Goal: Browse casually: Explore the website without a specific task or goal

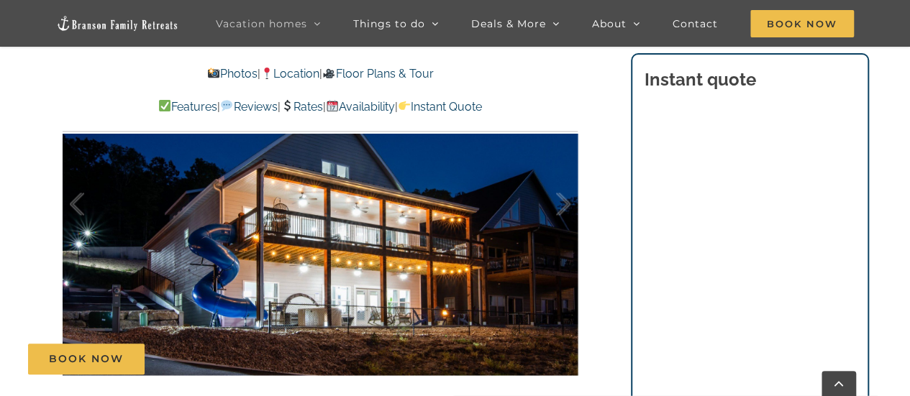
scroll to position [1021, 0]
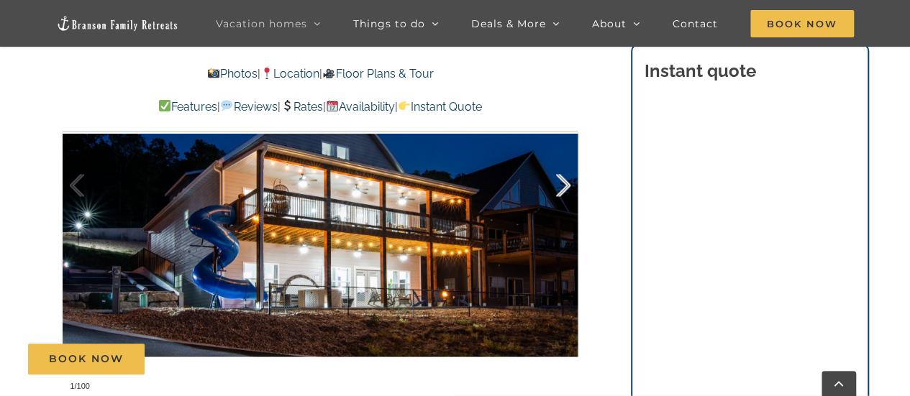
click at [562, 186] on div at bounding box center [548, 185] width 45 height 89
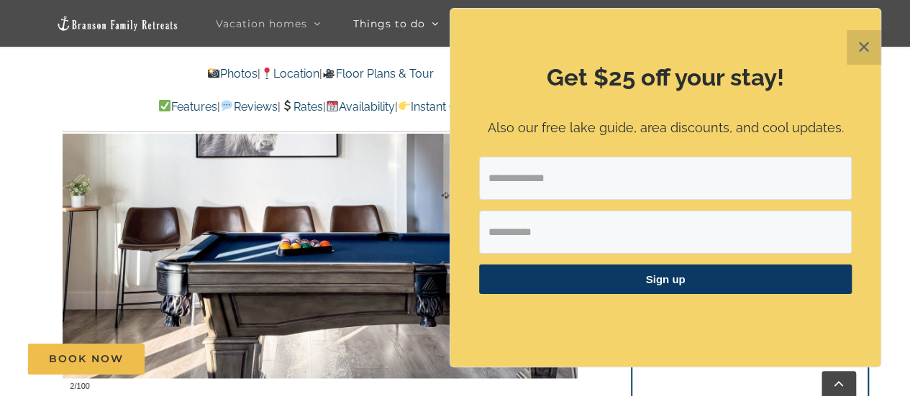
click at [562, 186] on div at bounding box center [548, 185] width 45 height 89
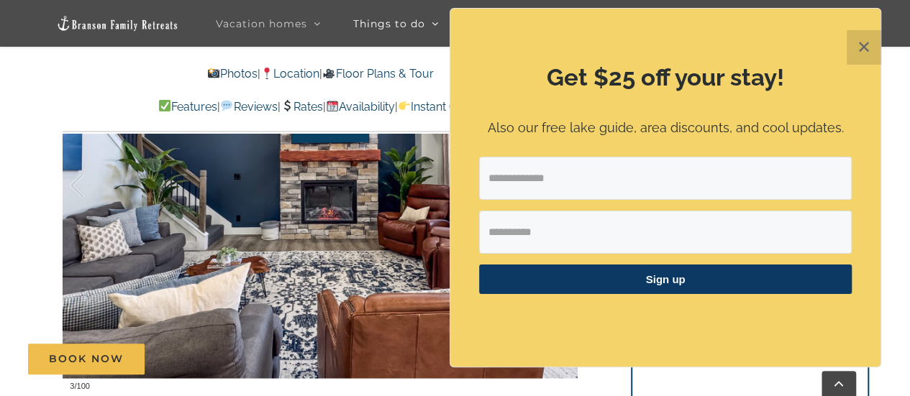
click at [851, 54] on button "✕" at bounding box center [864, 47] width 35 height 35
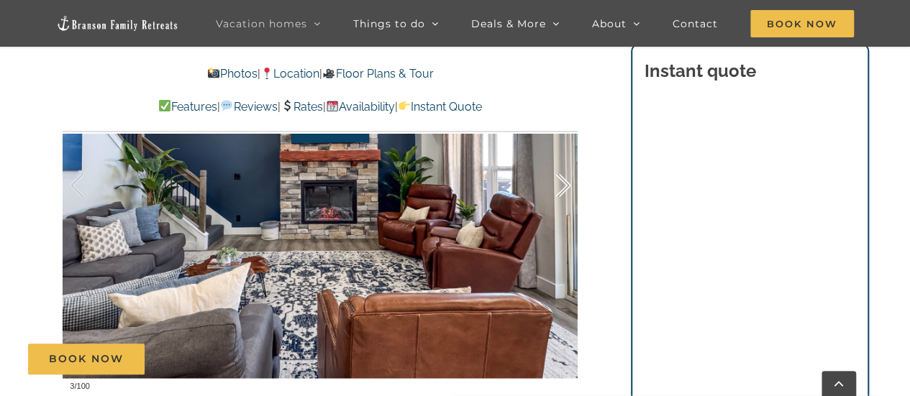
click at [565, 184] on div at bounding box center [548, 185] width 45 height 89
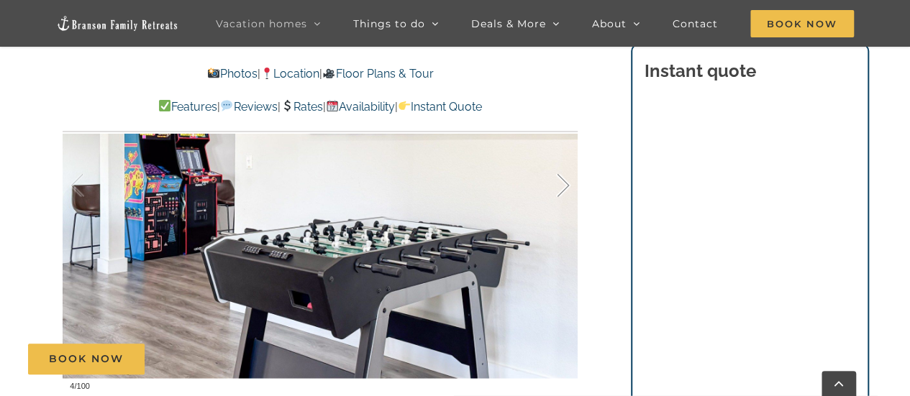
click at [565, 184] on div at bounding box center [548, 185] width 45 height 89
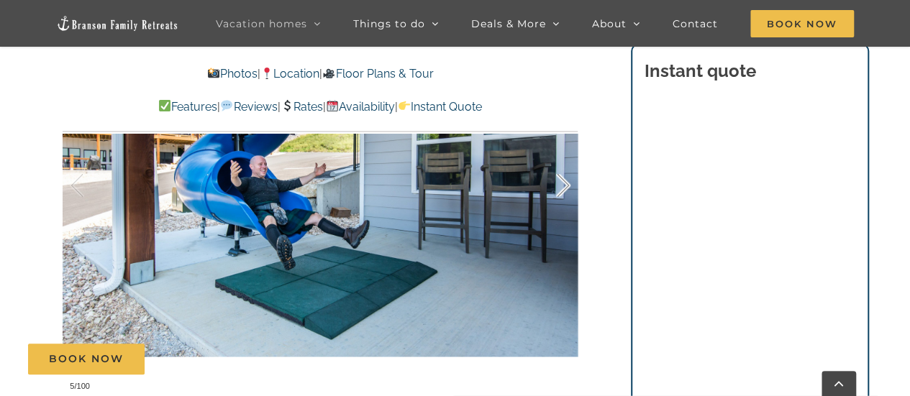
click at [565, 184] on div at bounding box center [548, 185] width 45 height 89
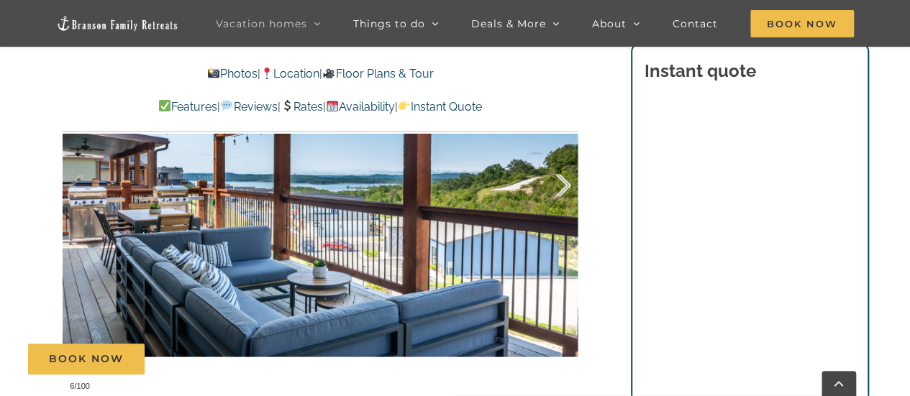
click at [565, 184] on div at bounding box center [548, 185] width 45 height 89
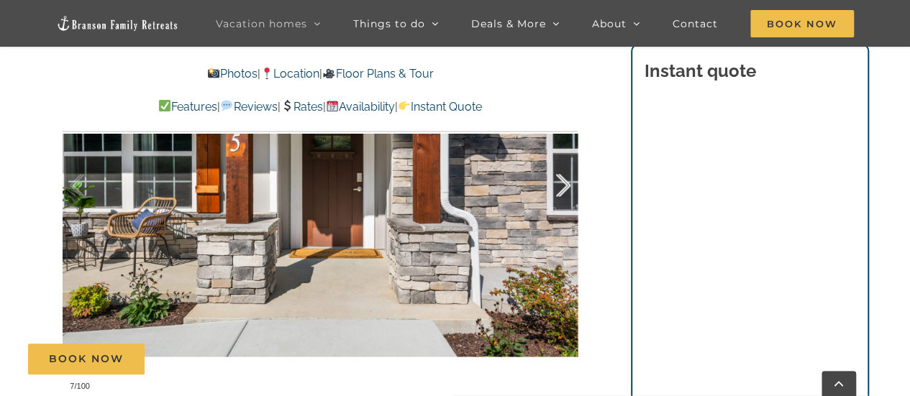
click at [565, 184] on div at bounding box center [548, 185] width 45 height 89
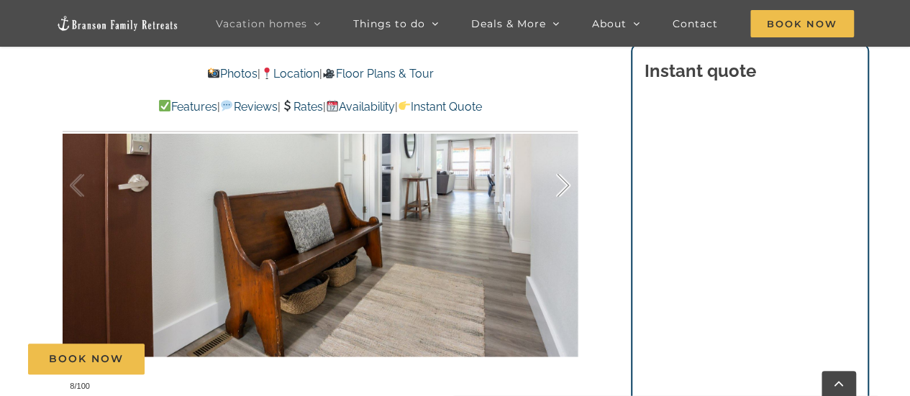
click at [565, 186] on div at bounding box center [548, 185] width 45 height 89
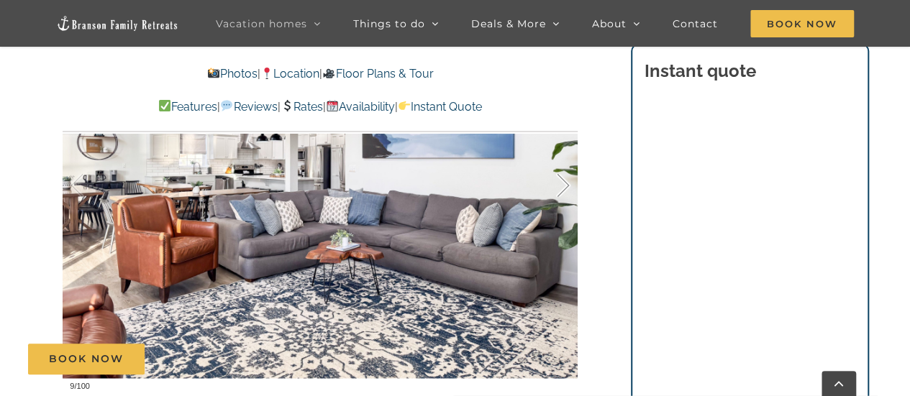
click at [565, 186] on div at bounding box center [548, 185] width 45 height 89
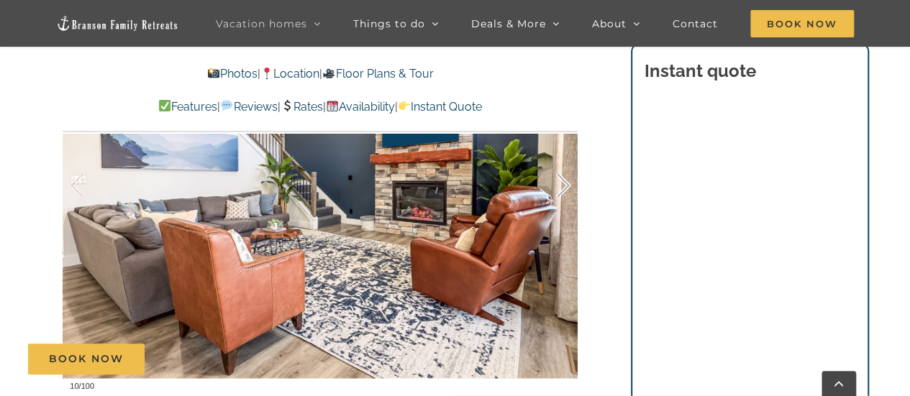
click at [565, 186] on div at bounding box center [548, 185] width 45 height 89
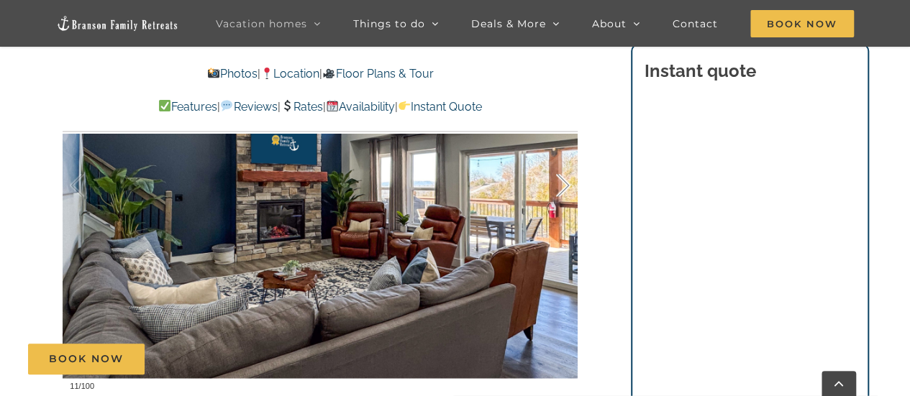
click at [565, 186] on div at bounding box center [548, 185] width 45 height 89
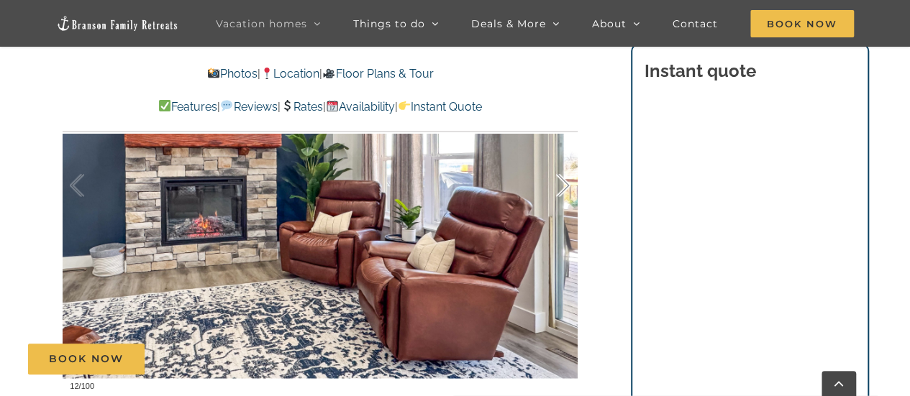
click at [565, 186] on div at bounding box center [548, 185] width 45 height 89
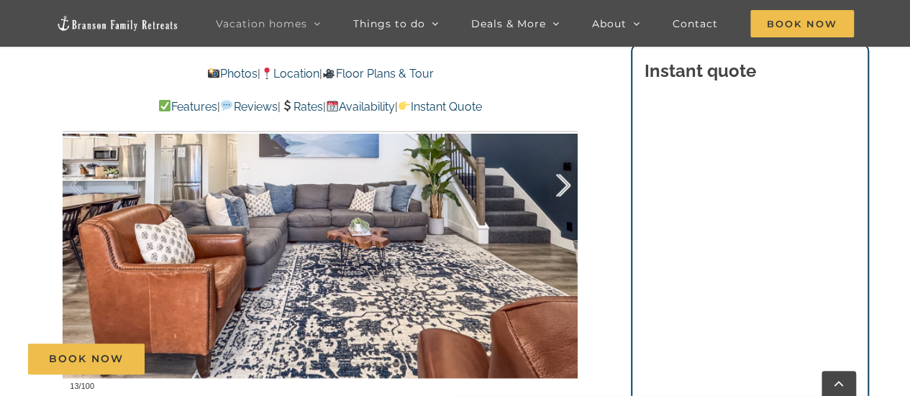
click at [565, 186] on div at bounding box center [548, 185] width 45 height 89
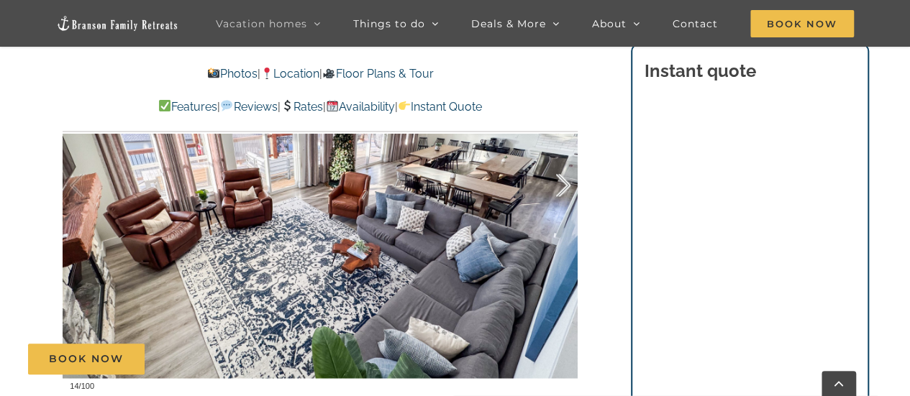
click at [565, 186] on div at bounding box center [548, 185] width 45 height 89
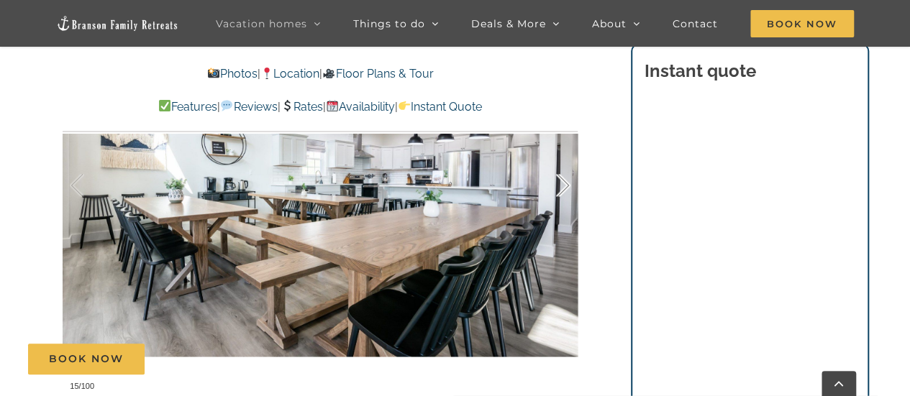
click at [565, 186] on div at bounding box center [548, 185] width 45 height 89
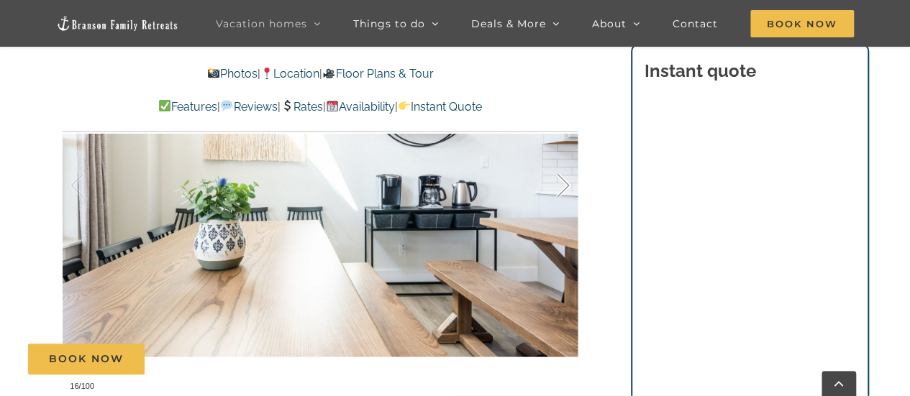
click at [565, 186] on div at bounding box center [548, 185] width 45 height 89
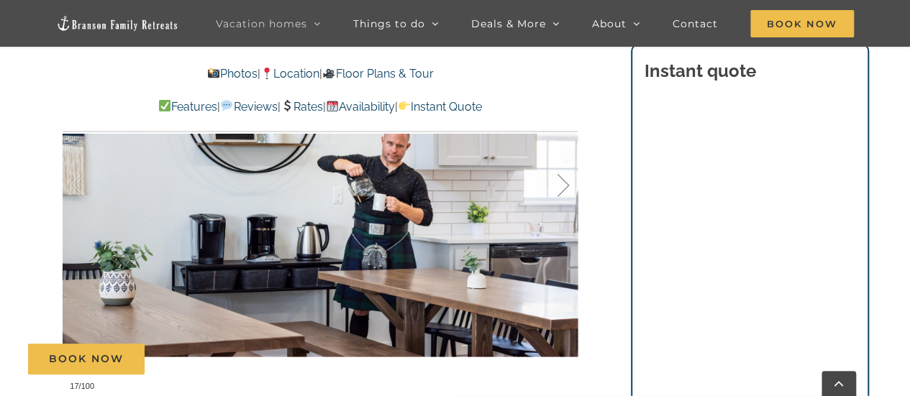
click at [565, 186] on div at bounding box center [548, 185] width 45 height 89
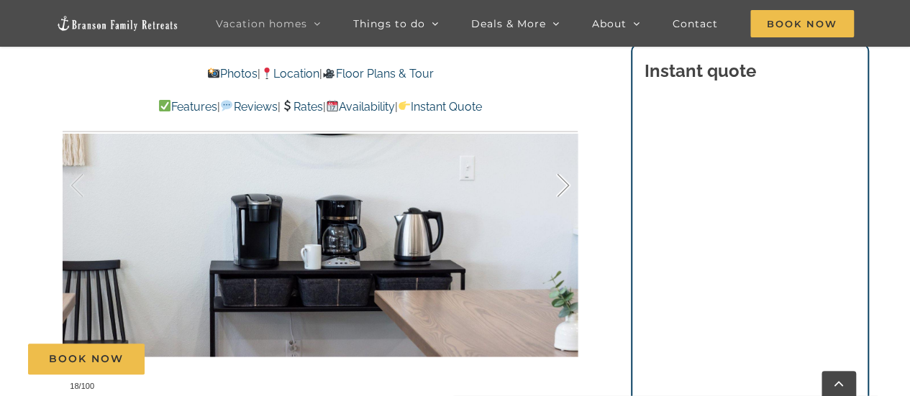
click at [565, 186] on div at bounding box center [548, 185] width 45 height 89
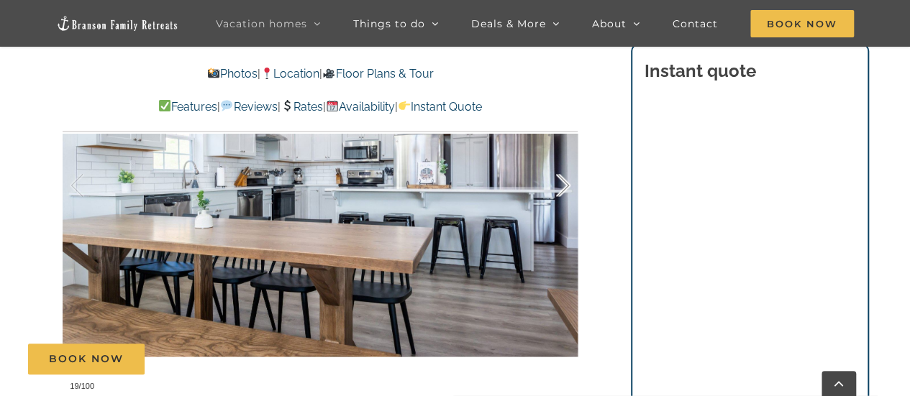
click at [565, 186] on div at bounding box center [548, 185] width 45 height 89
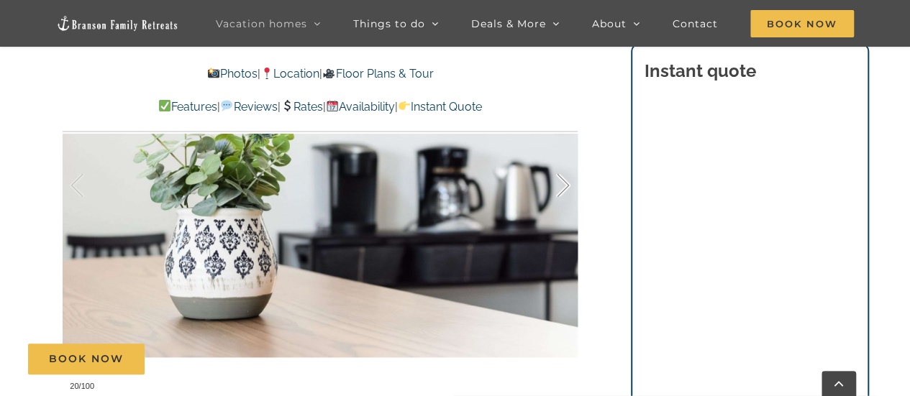
click at [565, 186] on div at bounding box center [548, 185] width 45 height 89
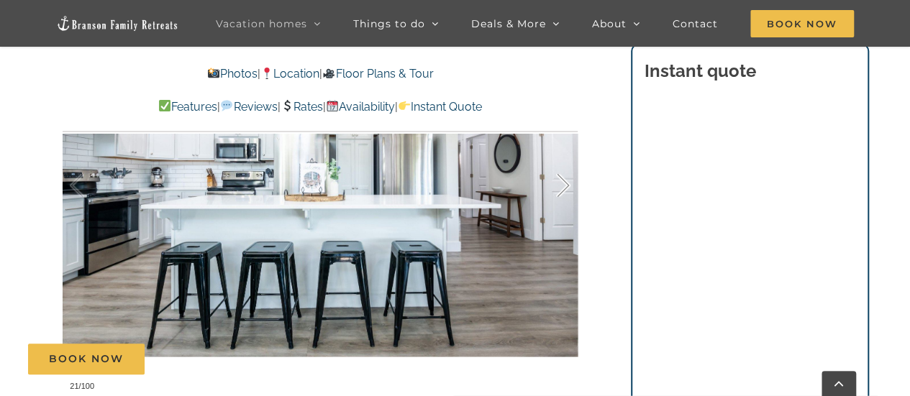
click at [565, 186] on div at bounding box center [548, 185] width 45 height 89
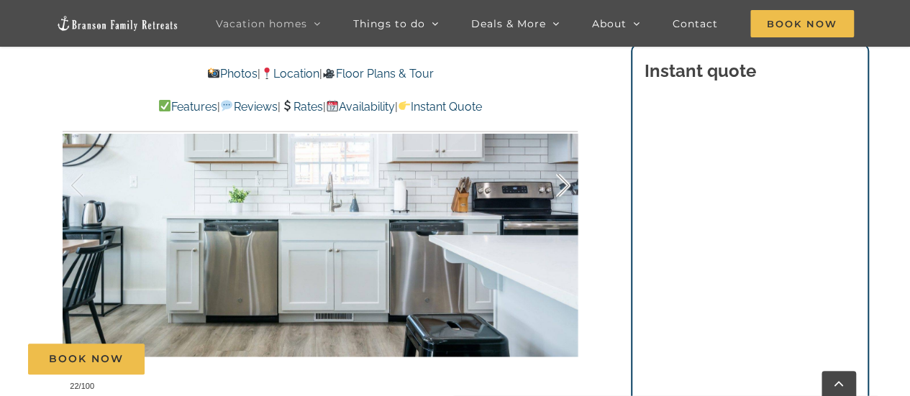
click at [565, 186] on div at bounding box center [548, 185] width 45 height 89
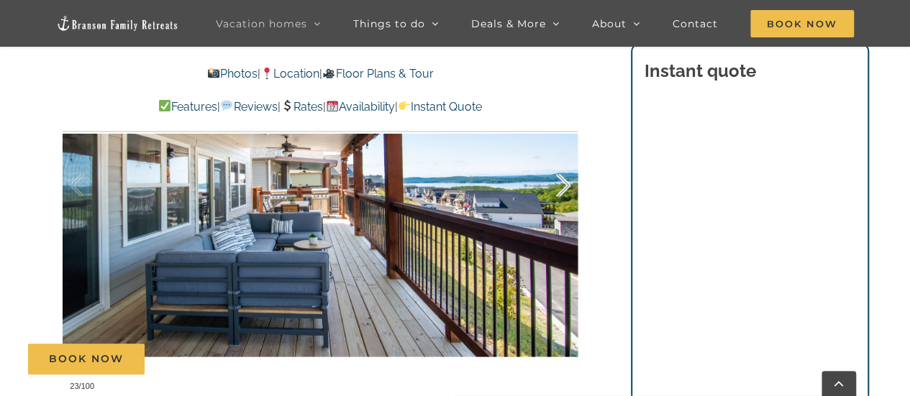
click at [565, 186] on div at bounding box center [548, 185] width 45 height 89
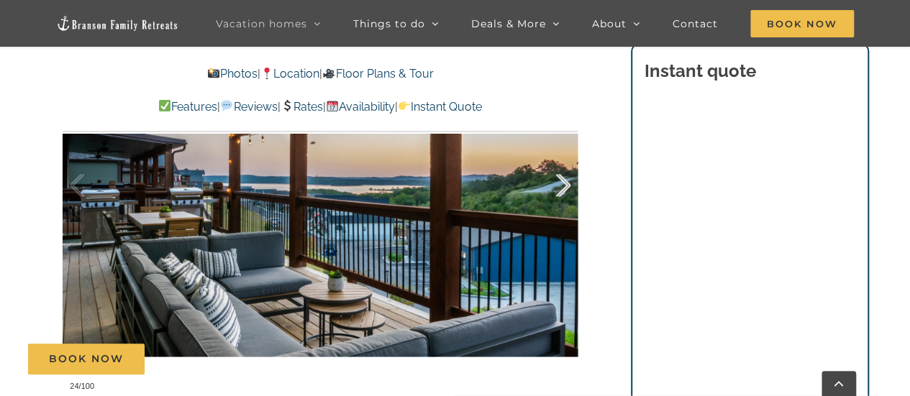
click at [565, 186] on div at bounding box center [548, 185] width 45 height 89
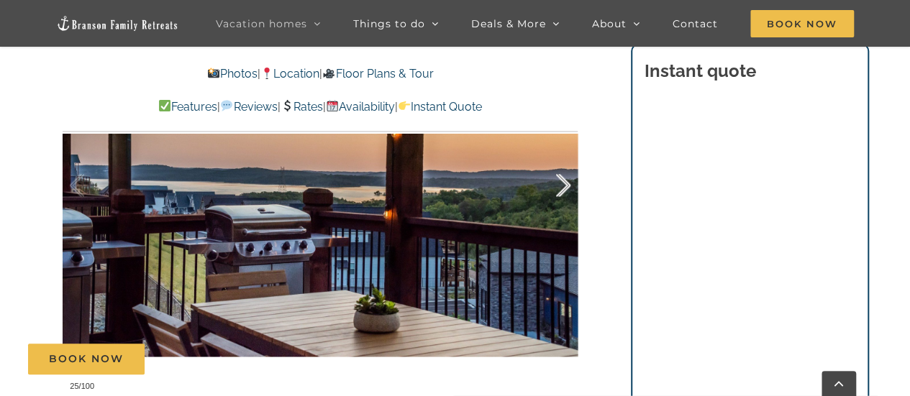
click at [565, 186] on div at bounding box center [548, 185] width 45 height 89
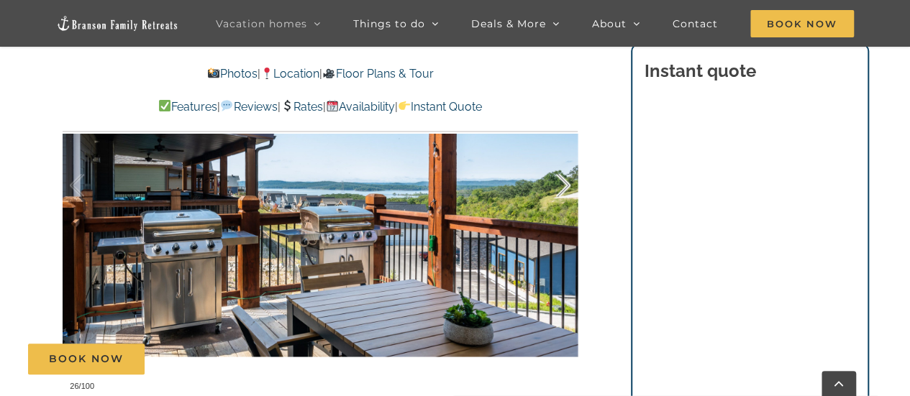
click at [565, 186] on div at bounding box center [548, 185] width 45 height 89
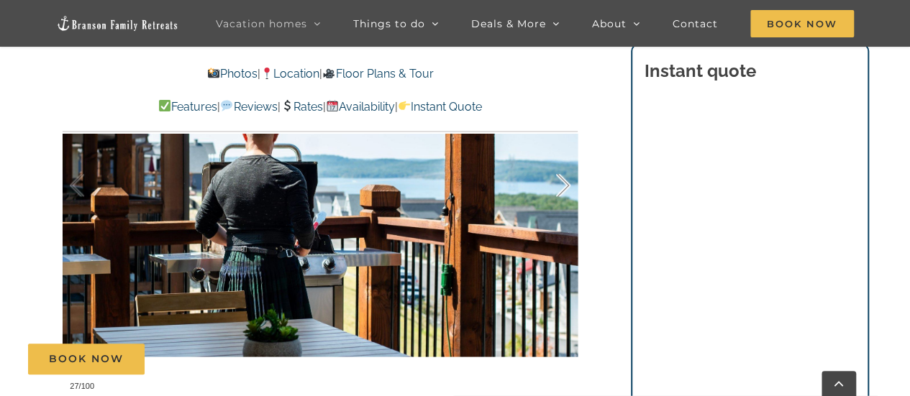
click at [565, 186] on div at bounding box center [548, 185] width 45 height 89
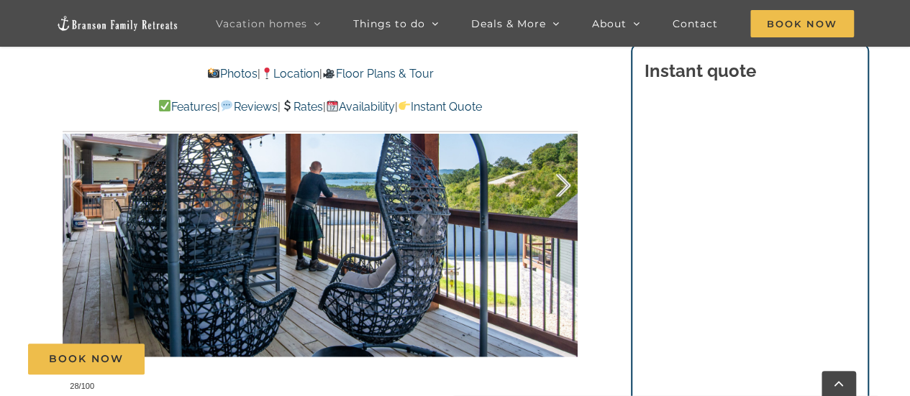
click at [565, 186] on div at bounding box center [548, 185] width 45 height 89
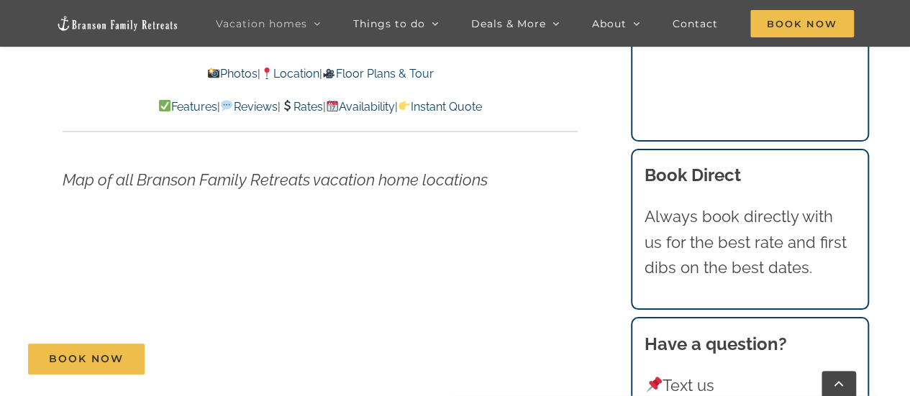
scroll to position [4367, 0]
